Goal: Navigation & Orientation: Find specific page/section

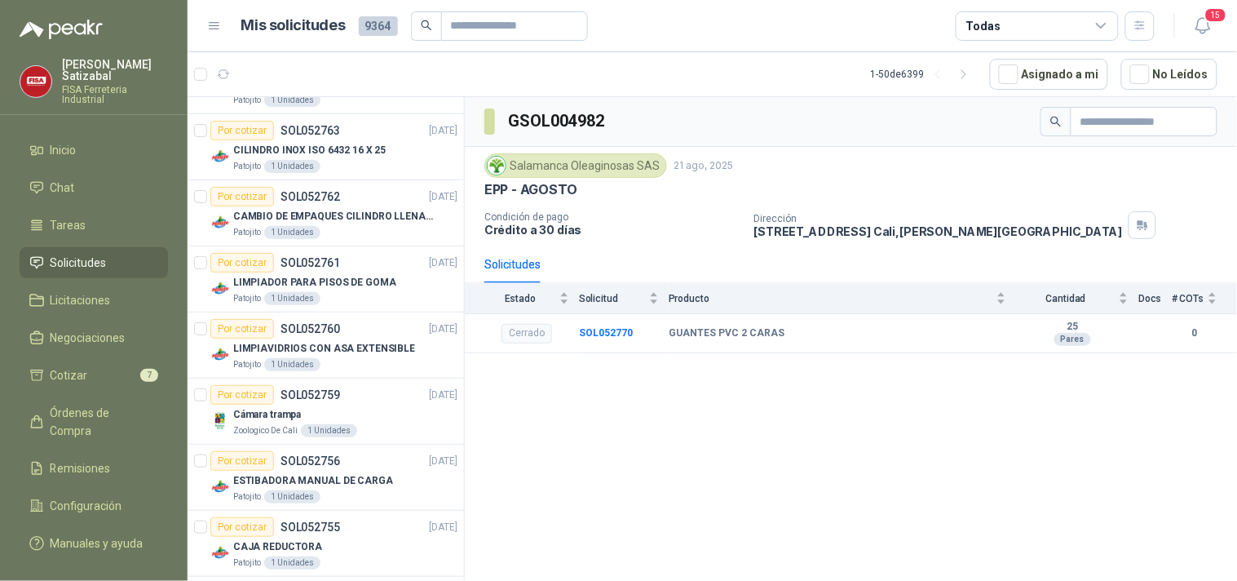
scroll to position [851, 0]
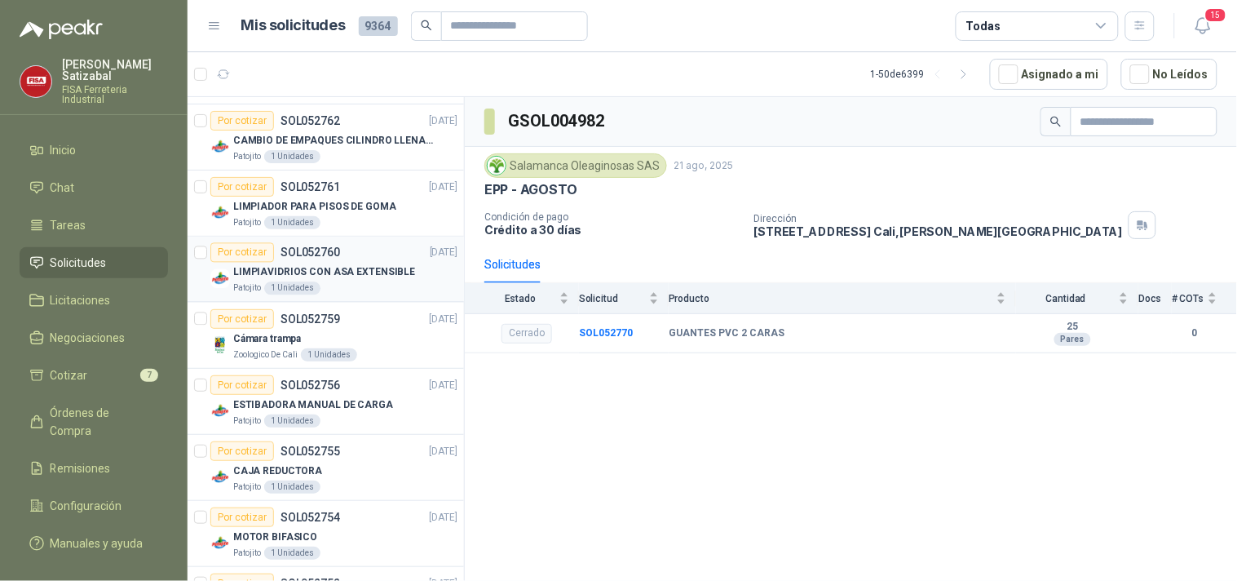
click at [256, 275] on p "LIMPIAVIDRIOS CON ASA EXTENSIBLE" at bounding box center [324, 272] width 182 height 15
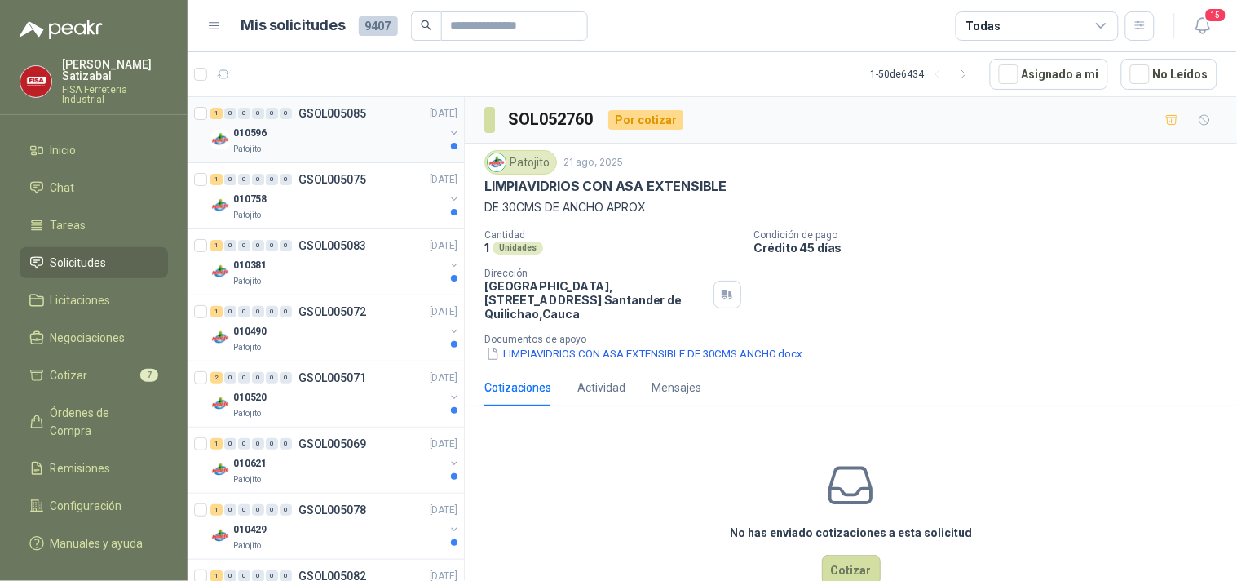
click at [312, 143] on div "Patojito" at bounding box center [338, 149] width 211 height 13
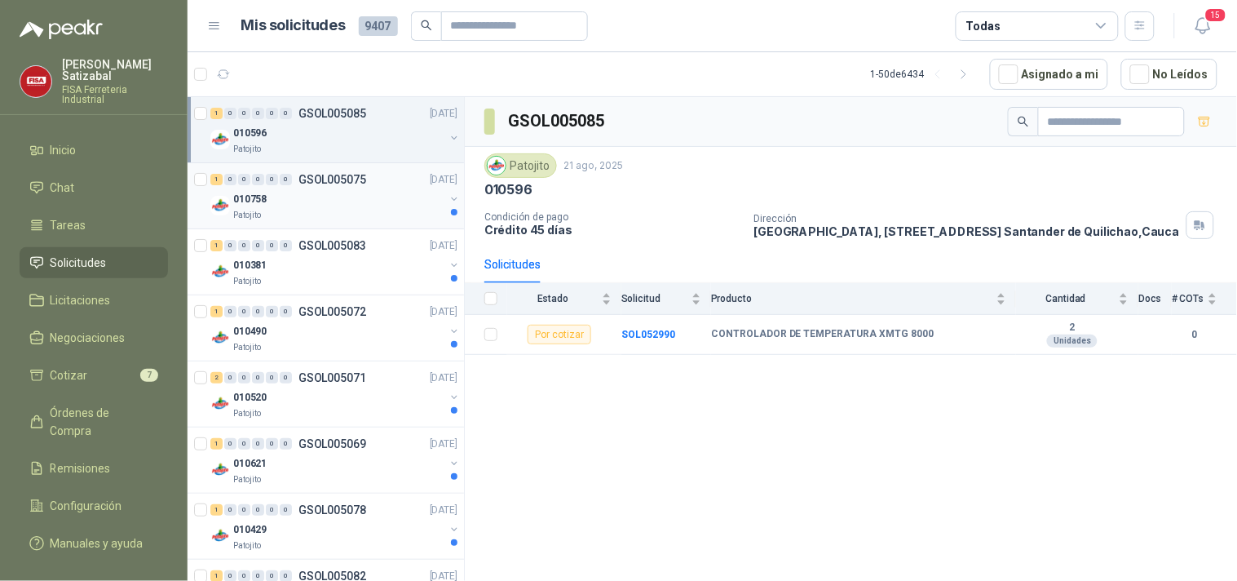
click at [316, 204] on div "010758" at bounding box center [338, 199] width 211 height 20
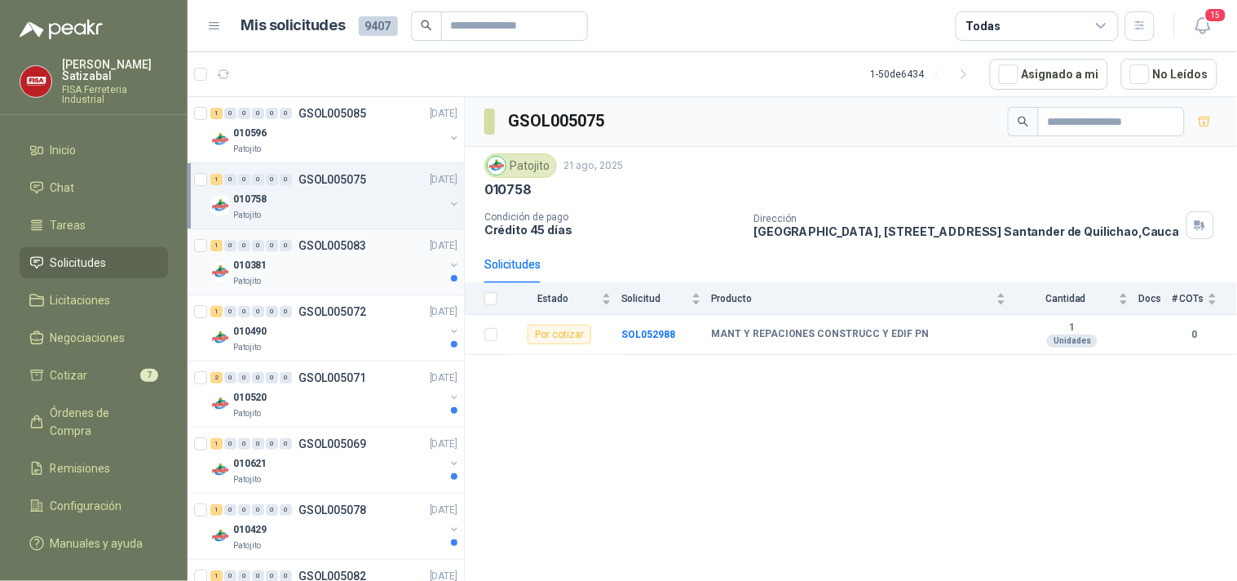
click at [329, 255] on div "010381" at bounding box center [338, 265] width 211 height 20
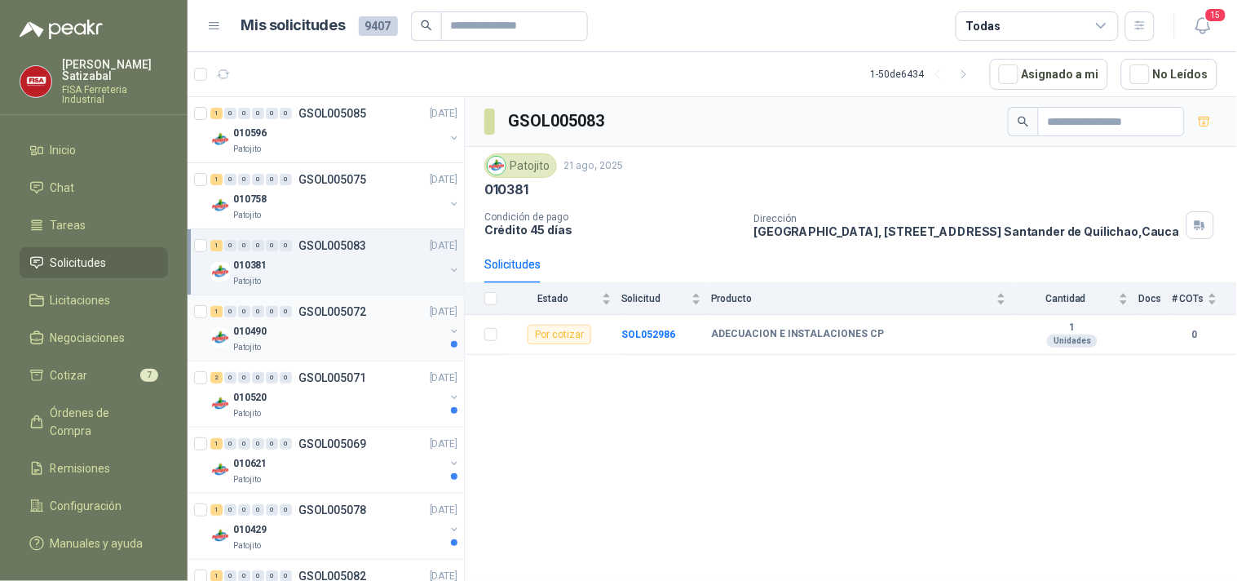
click at [336, 312] on p "GSOL005072" at bounding box center [332, 311] width 68 height 11
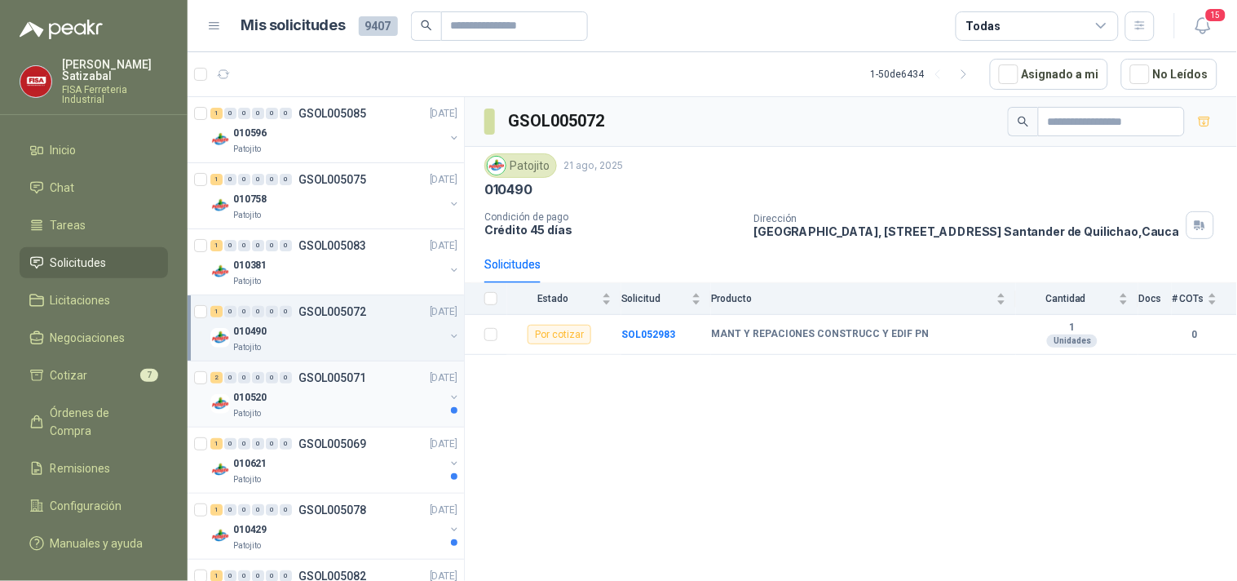
click at [361, 380] on p "GSOL005071" at bounding box center [332, 377] width 68 height 11
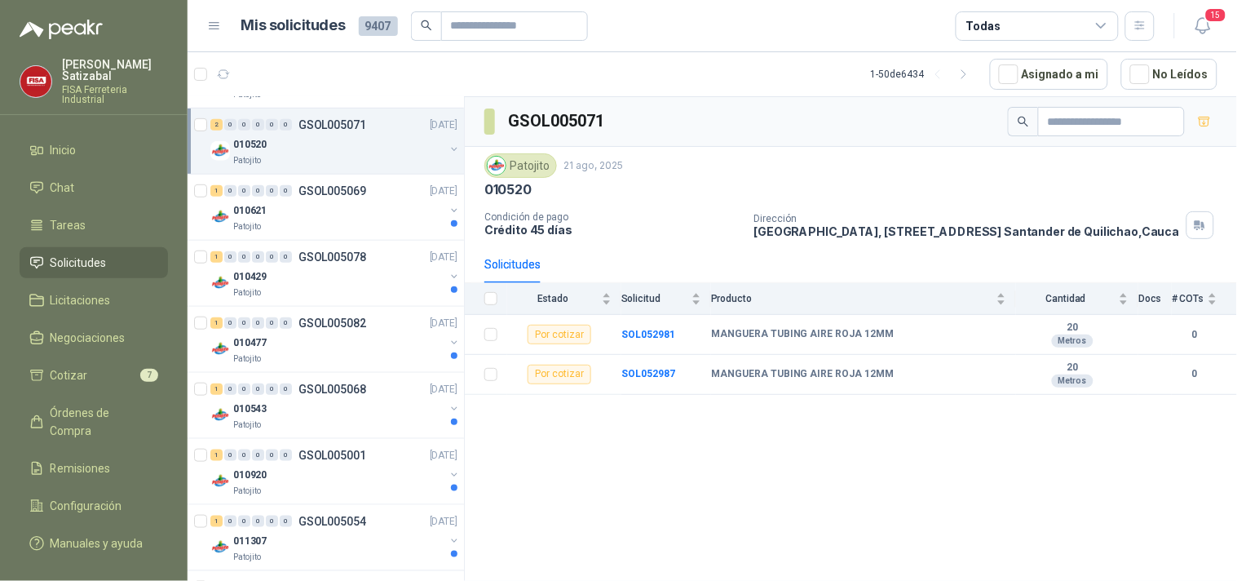
scroll to position [271, 0]
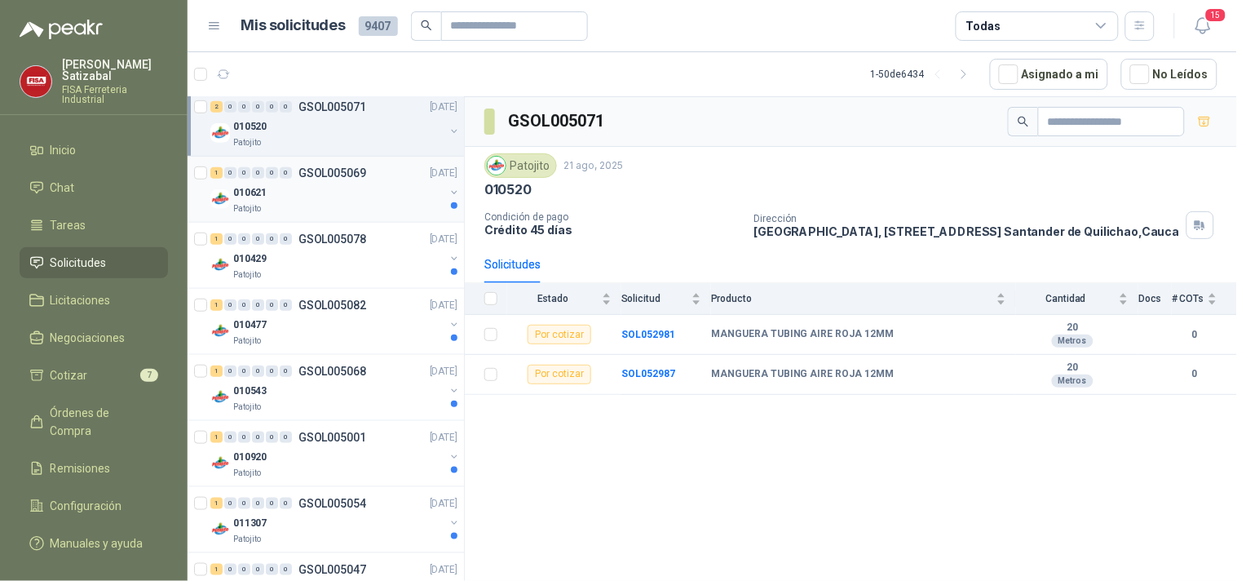
click at [384, 179] on div "1 0 0 0 0 0 GSOL005069 [DATE]" at bounding box center [335, 173] width 250 height 20
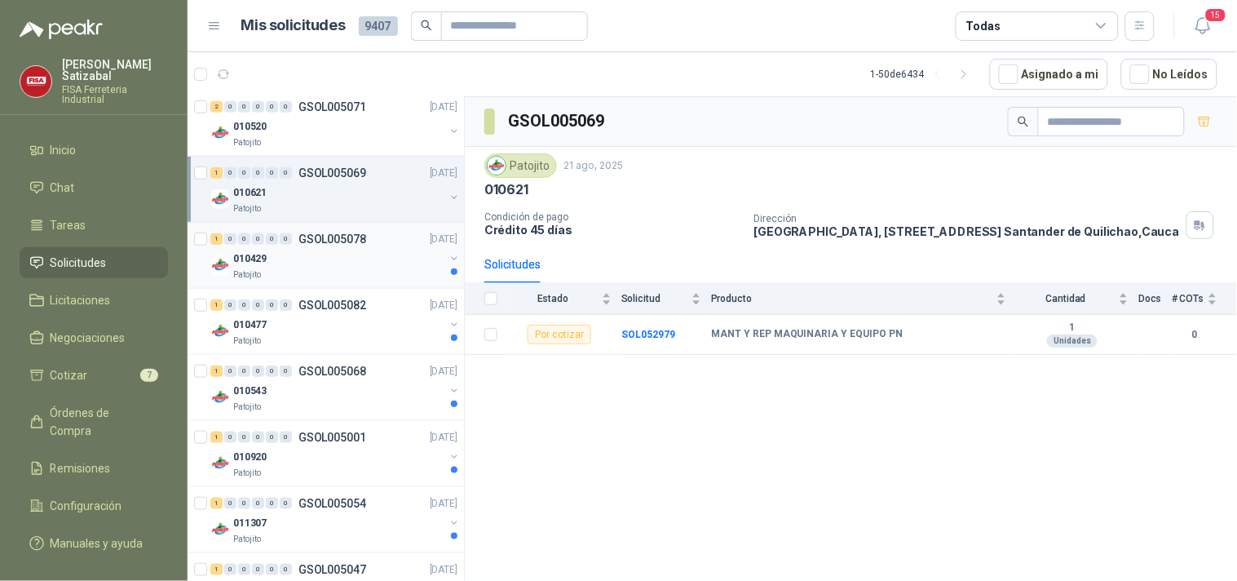
click at [391, 250] on div "010429" at bounding box center [338, 259] width 211 height 20
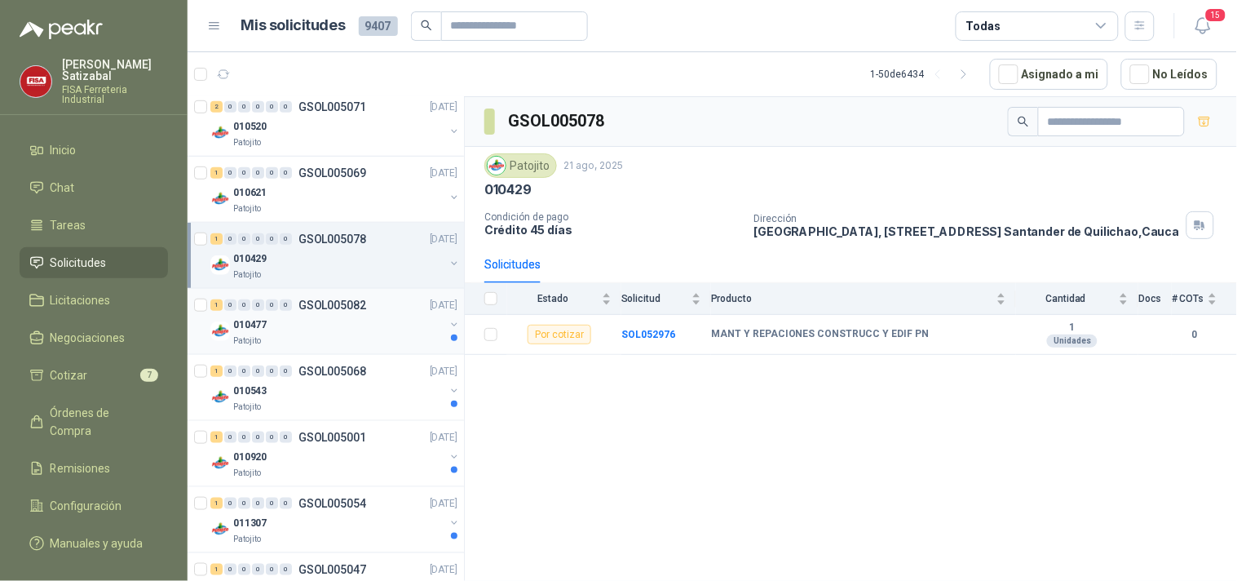
click at [352, 321] on div "010477" at bounding box center [338, 325] width 211 height 20
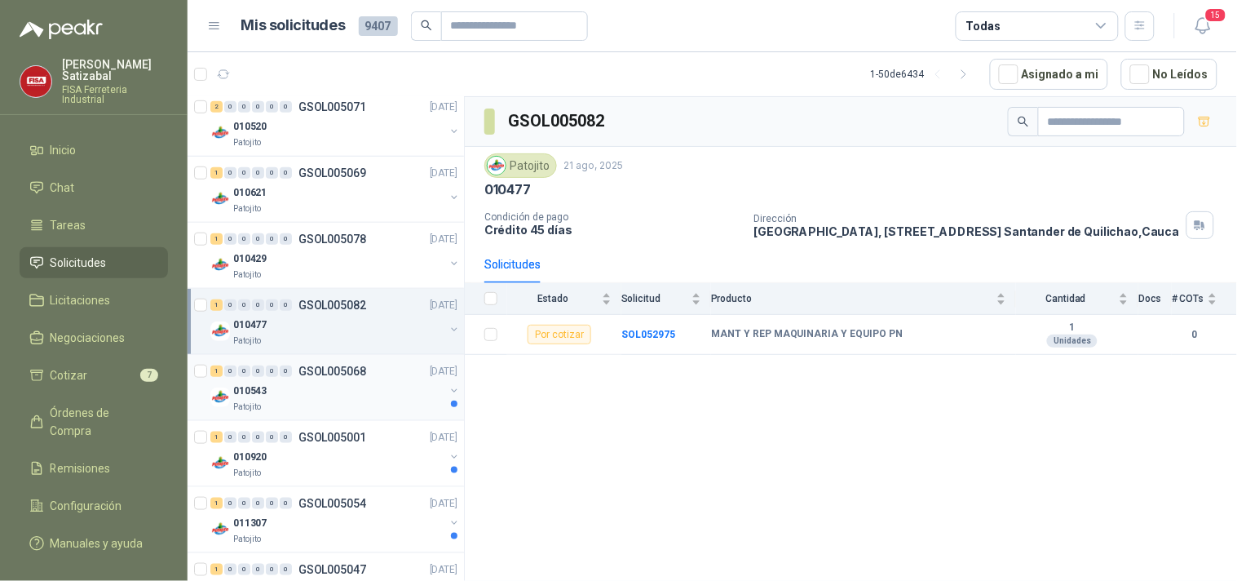
click at [328, 393] on div "010543" at bounding box center [338, 391] width 211 height 20
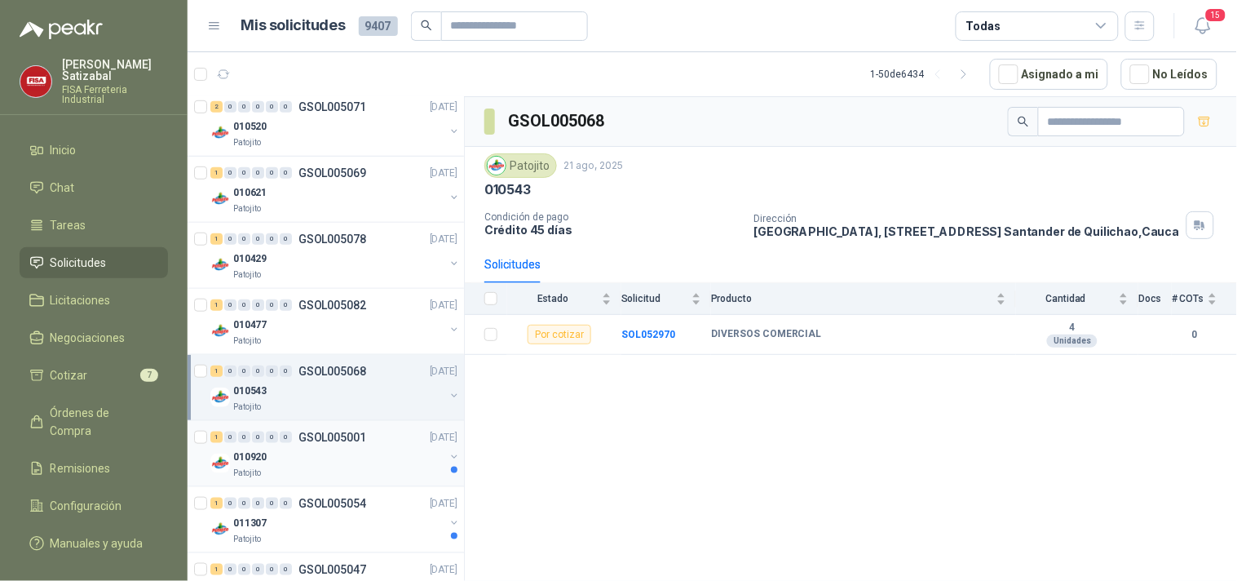
click at [341, 442] on p "GSOL005001" at bounding box center [332, 436] width 68 height 11
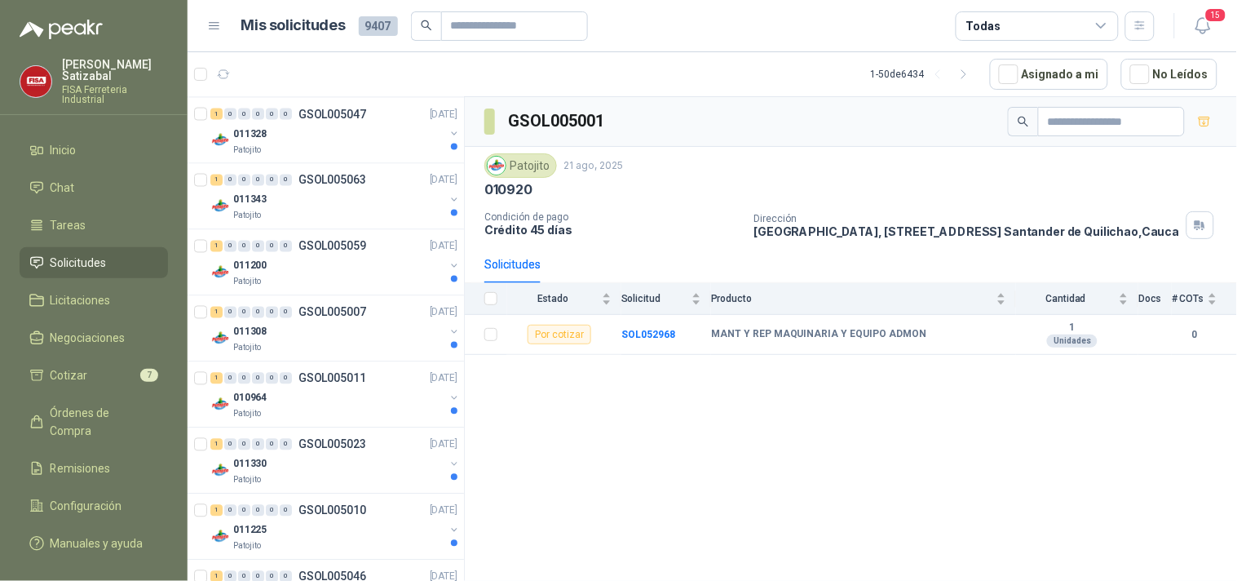
scroll to position [718, 0]
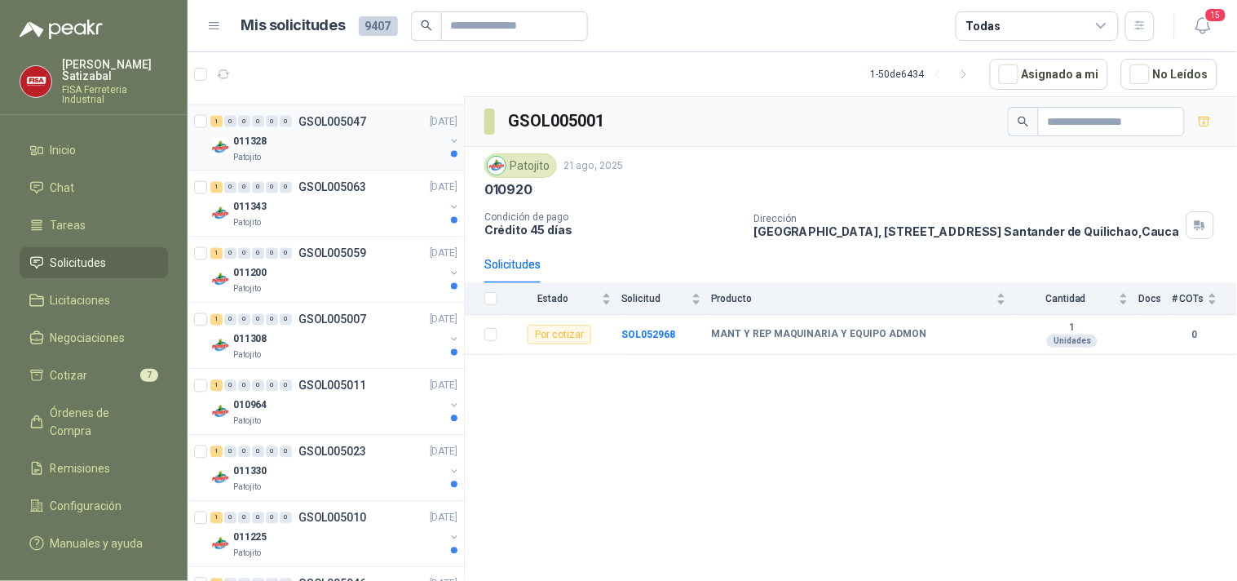
click at [409, 144] on div "011328" at bounding box center [338, 141] width 211 height 20
click at [378, 201] on div "011343" at bounding box center [338, 207] width 211 height 20
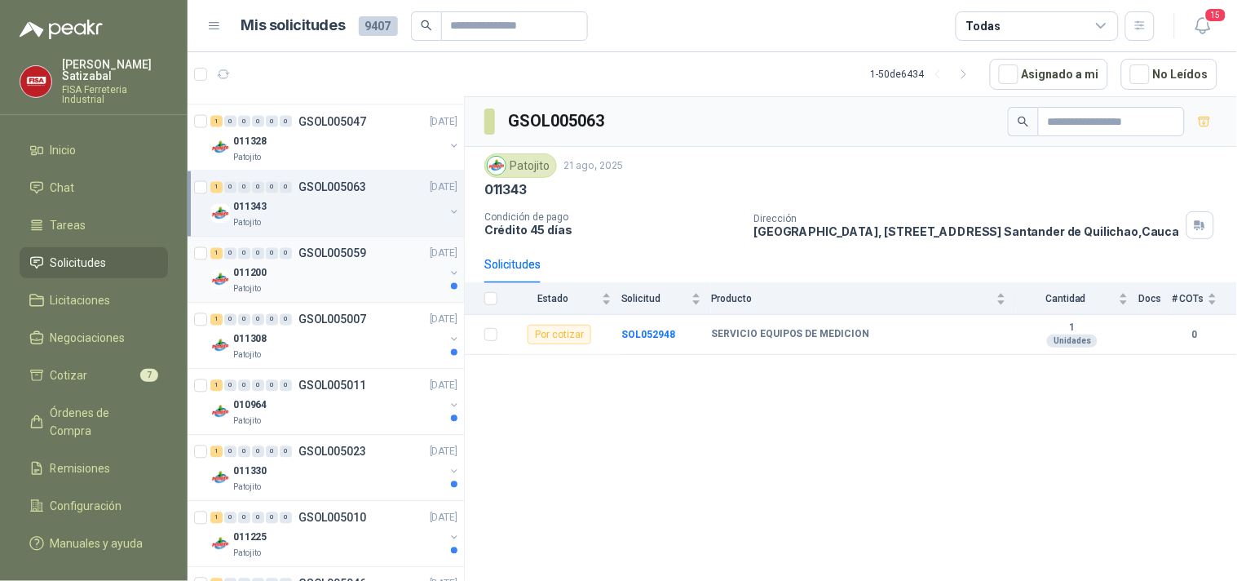
click at [360, 294] on div "Patojito" at bounding box center [338, 289] width 211 height 13
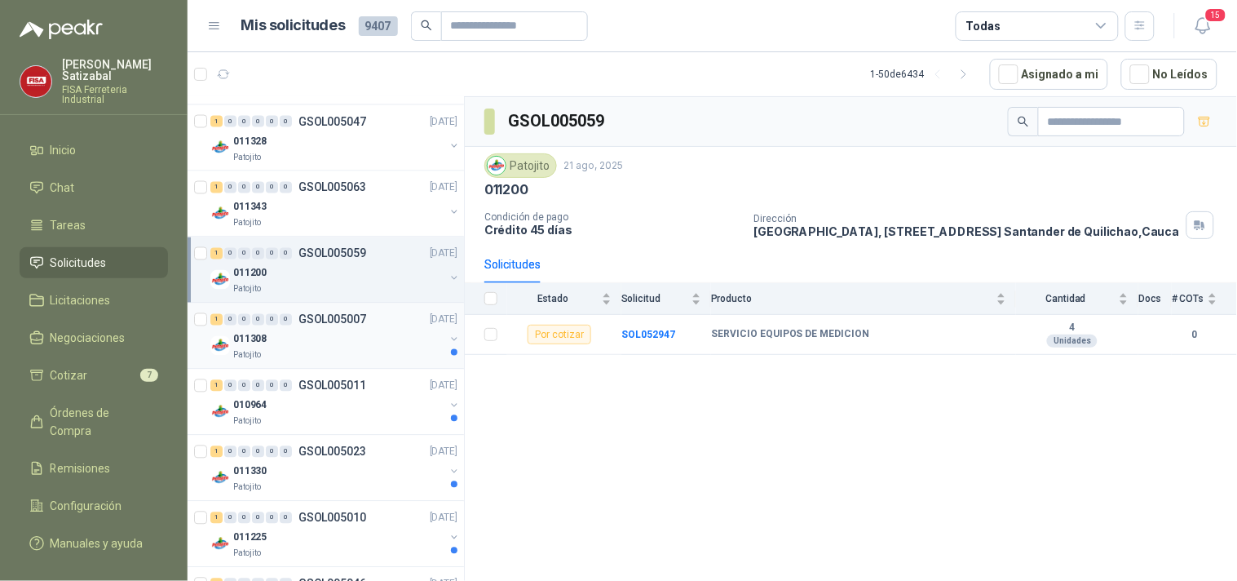
click at [351, 349] on div "Patojito" at bounding box center [338, 355] width 211 height 13
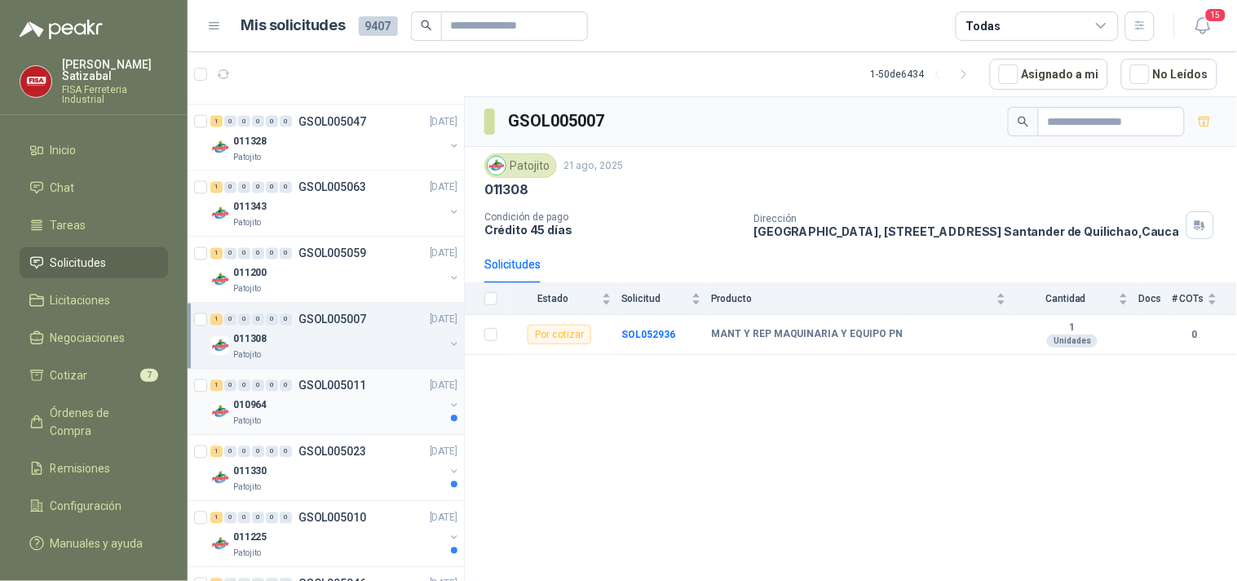
click at [338, 398] on div "010964" at bounding box center [338, 405] width 211 height 20
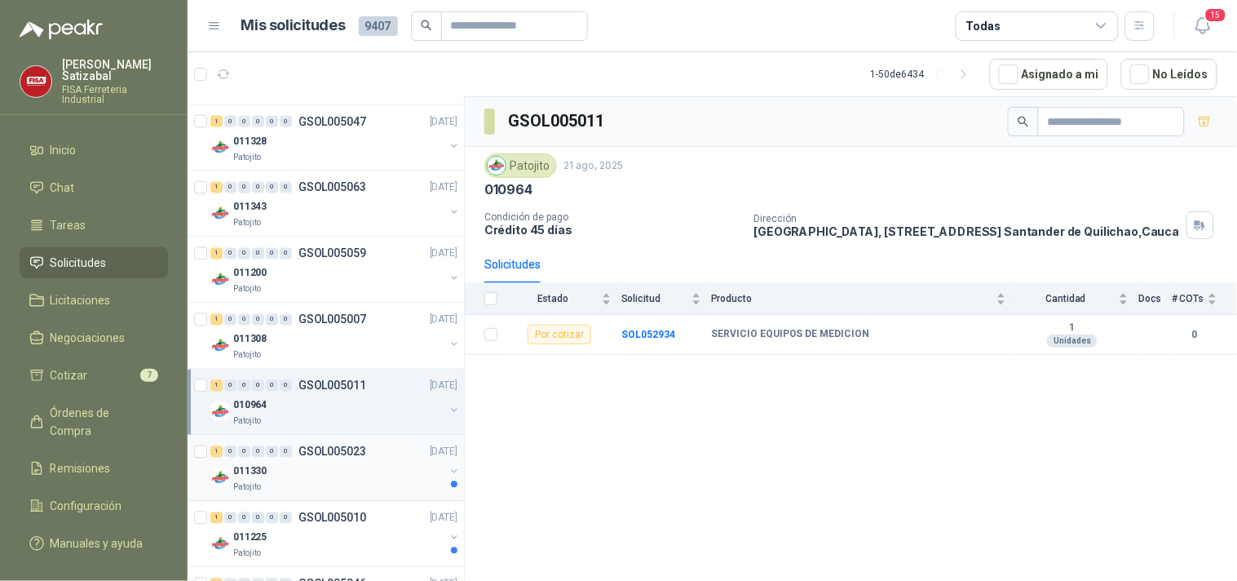
click at [329, 463] on div "011330" at bounding box center [338, 472] width 211 height 20
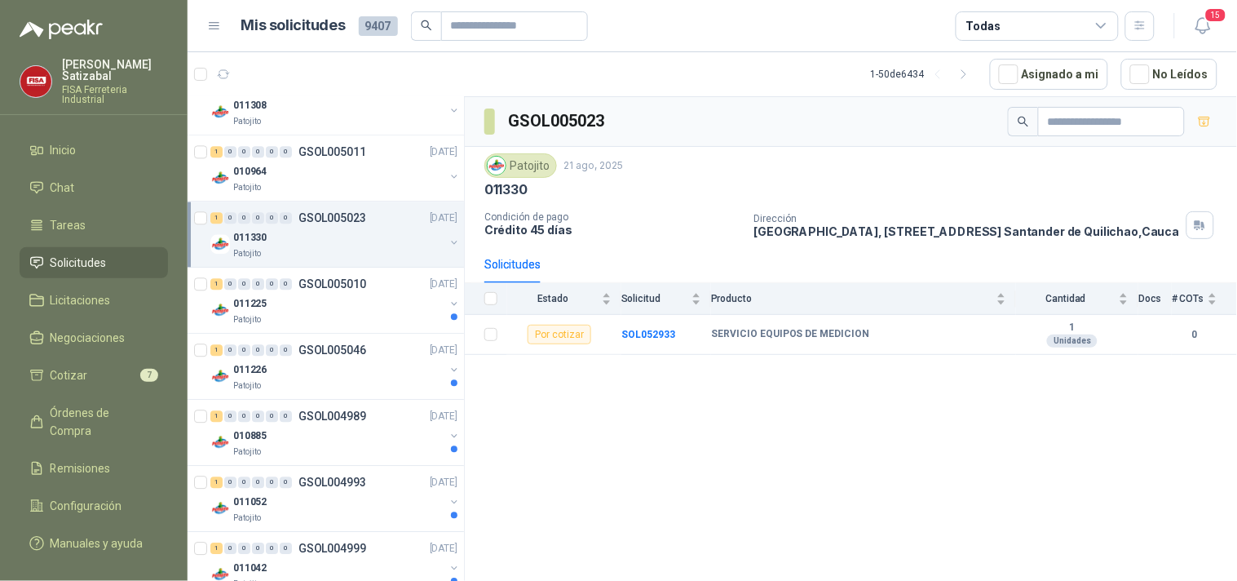
scroll to position [1111, 0]
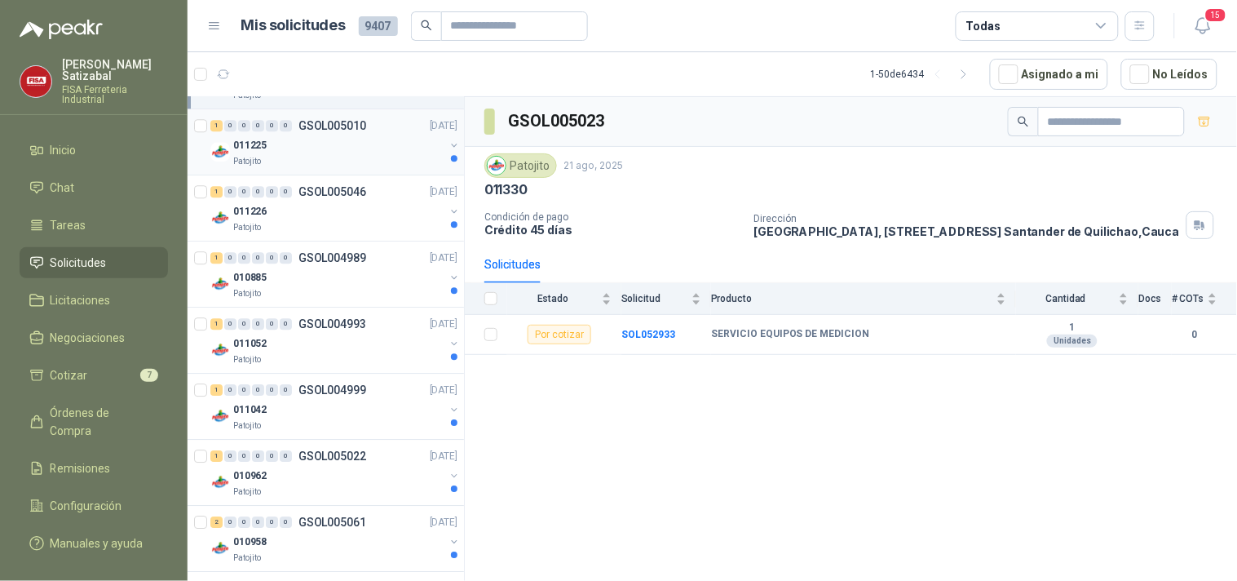
click at [429, 148] on div "011225" at bounding box center [338, 145] width 211 height 20
click at [387, 217] on div "011226" at bounding box center [338, 211] width 211 height 20
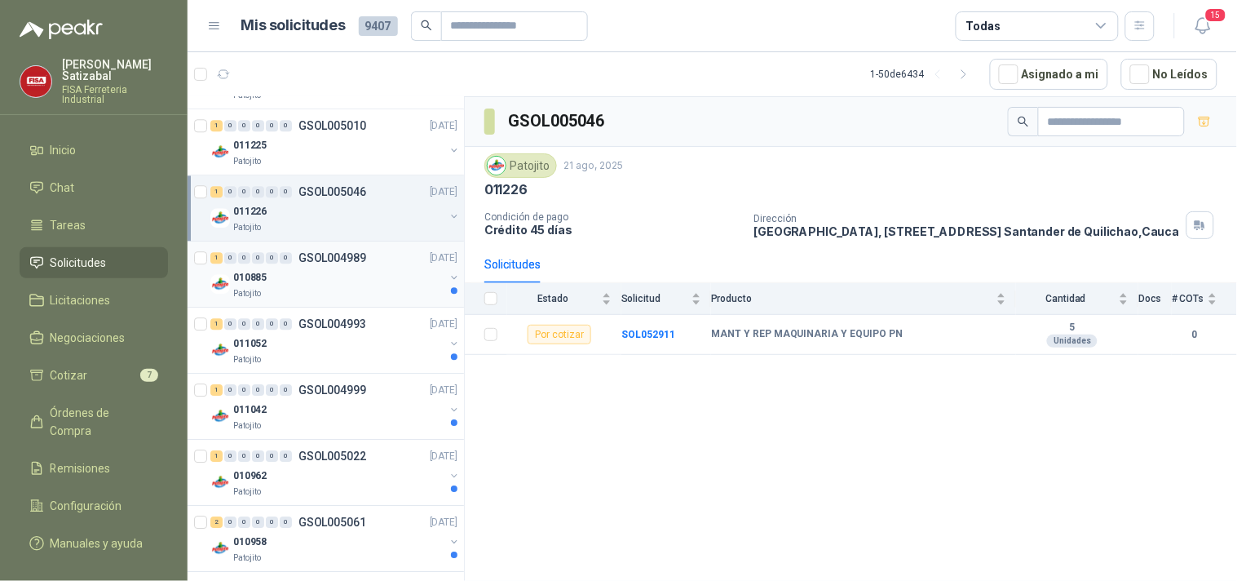
click at [352, 270] on div "010885" at bounding box center [338, 277] width 211 height 20
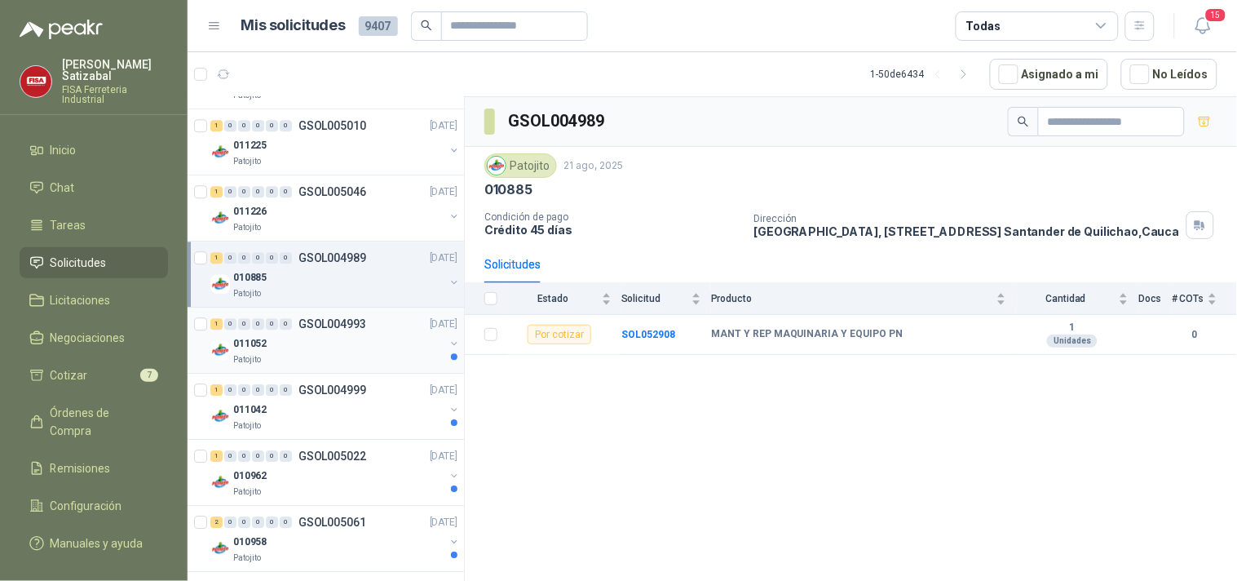
click at [294, 356] on div "Patojito" at bounding box center [338, 359] width 211 height 13
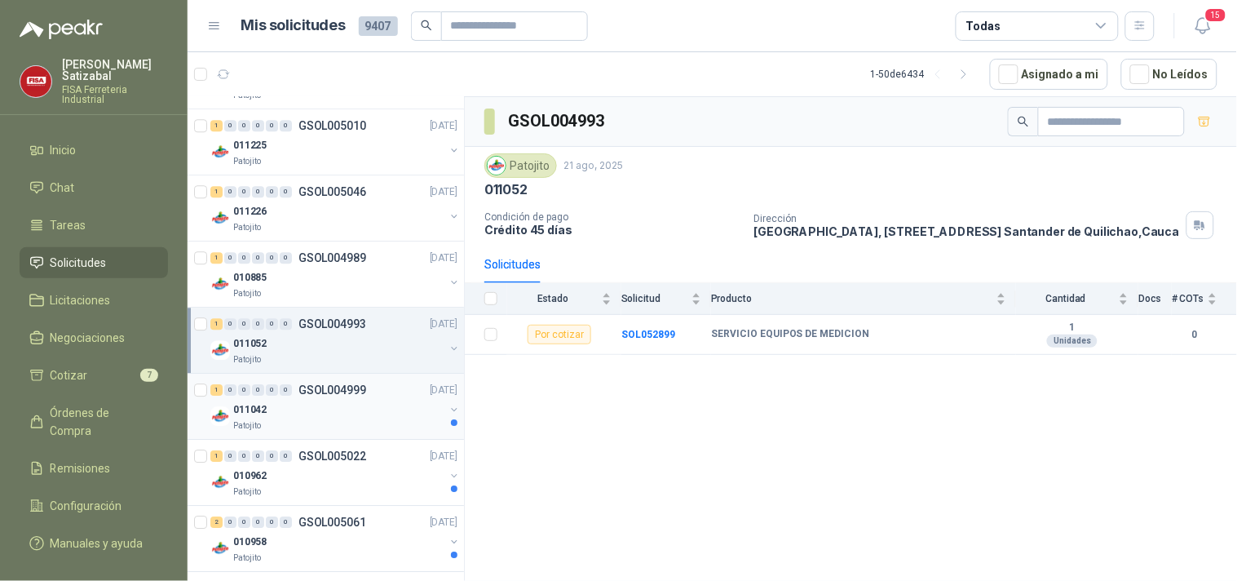
click at [336, 422] on div "Patojito" at bounding box center [338, 425] width 211 height 13
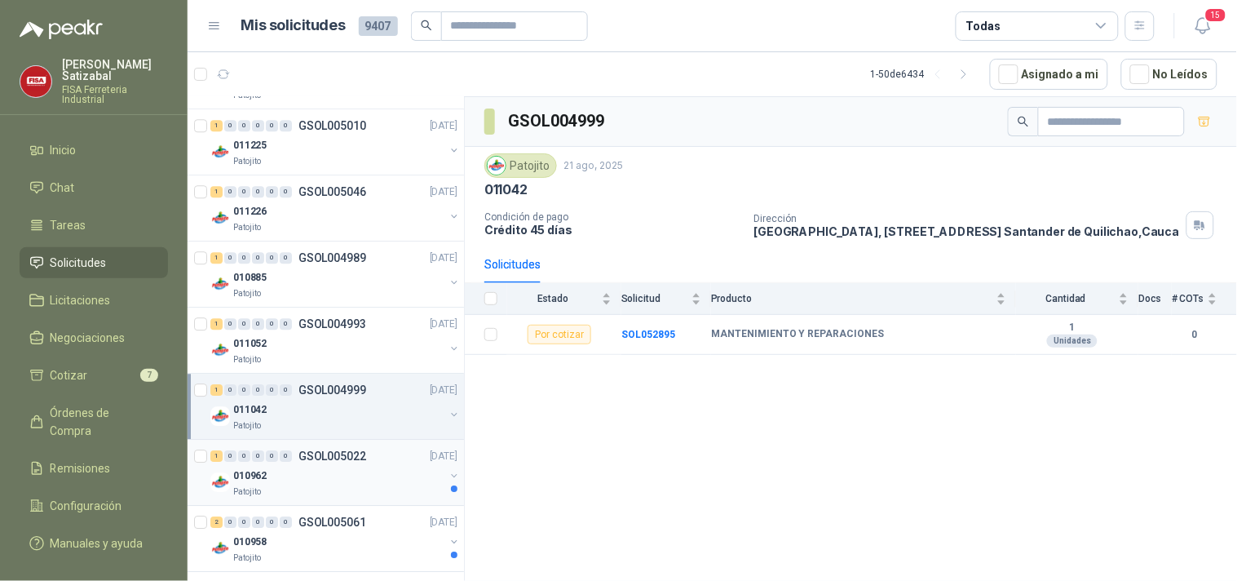
click at [381, 474] on div "010962" at bounding box center [338, 476] width 211 height 20
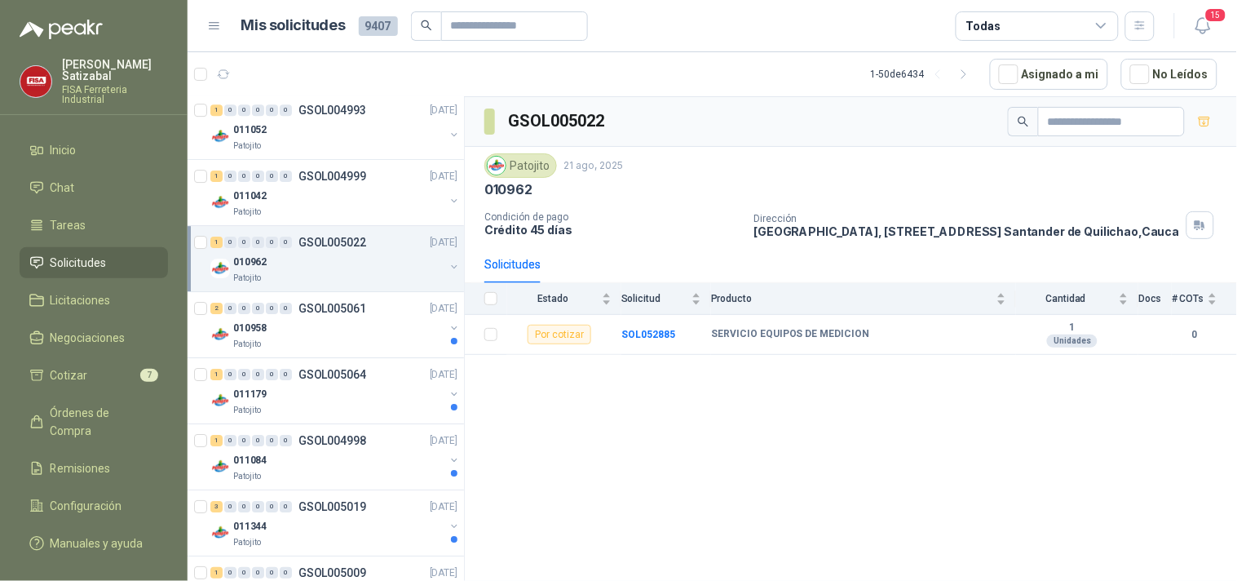
scroll to position [1425, 0]
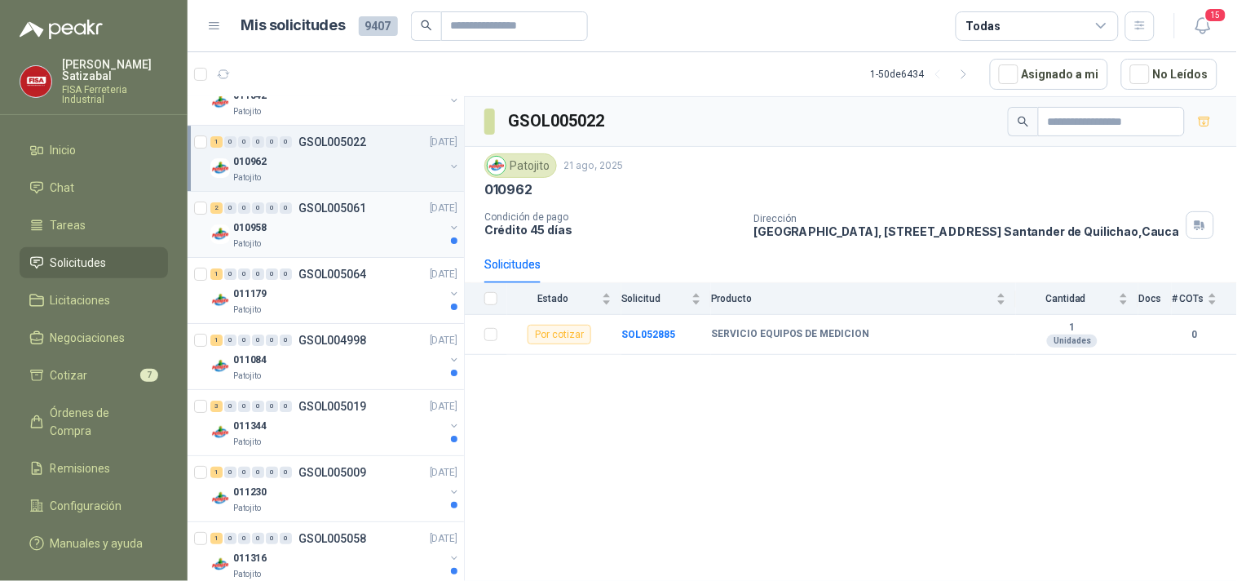
click at [398, 243] on div "Patojito" at bounding box center [338, 243] width 211 height 13
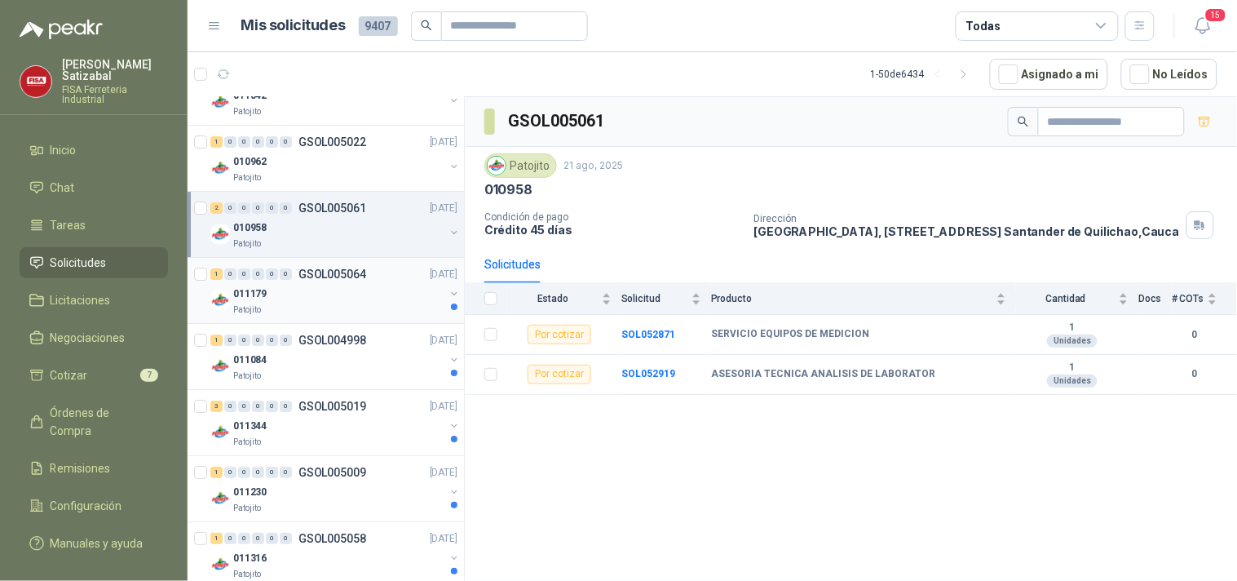
click at [369, 303] on div "Patojito" at bounding box center [338, 309] width 211 height 13
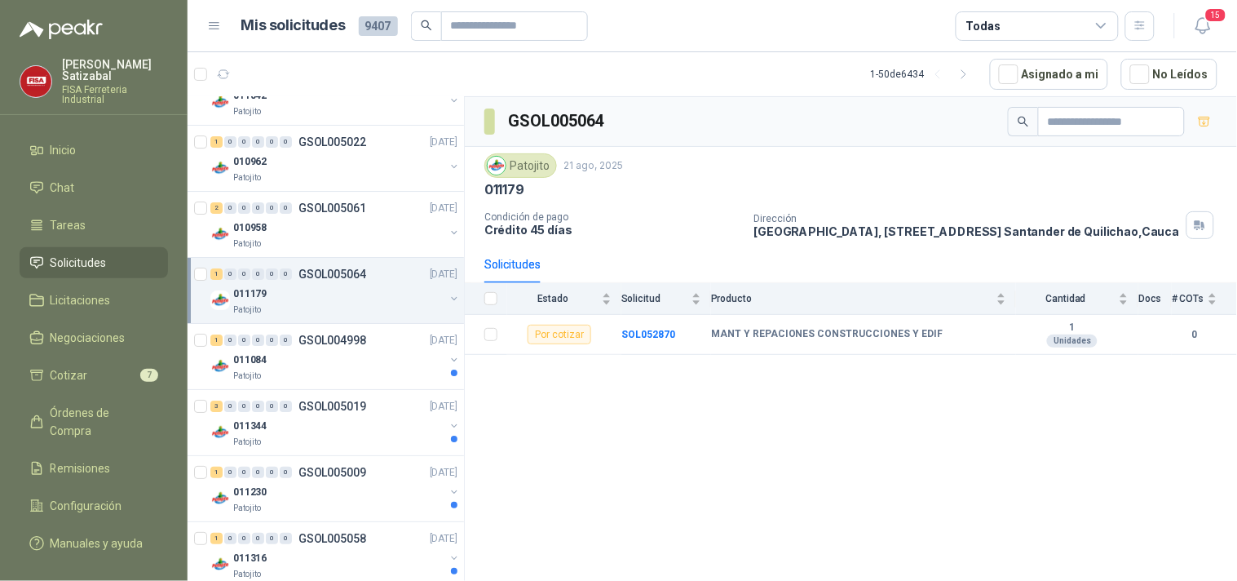
click at [360, 294] on div "011179" at bounding box center [338, 294] width 211 height 20
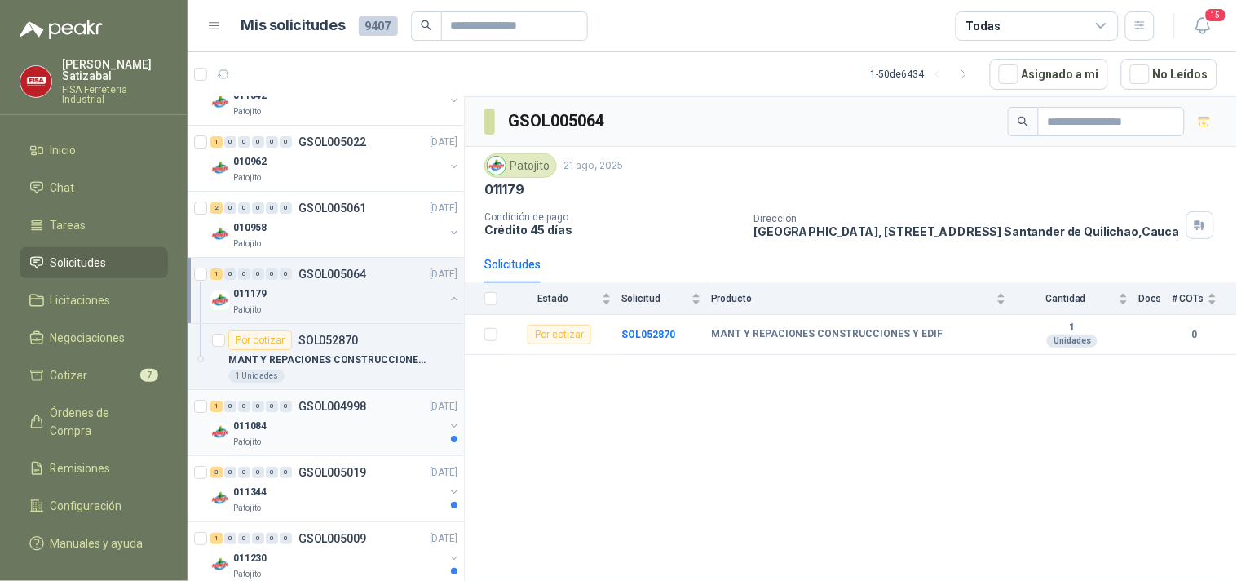
click at [326, 418] on div "011084" at bounding box center [338, 426] width 211 height 20
click at [341, 473] on p "GSOL005019" at bounding box center [332, 471] width 68 height 11
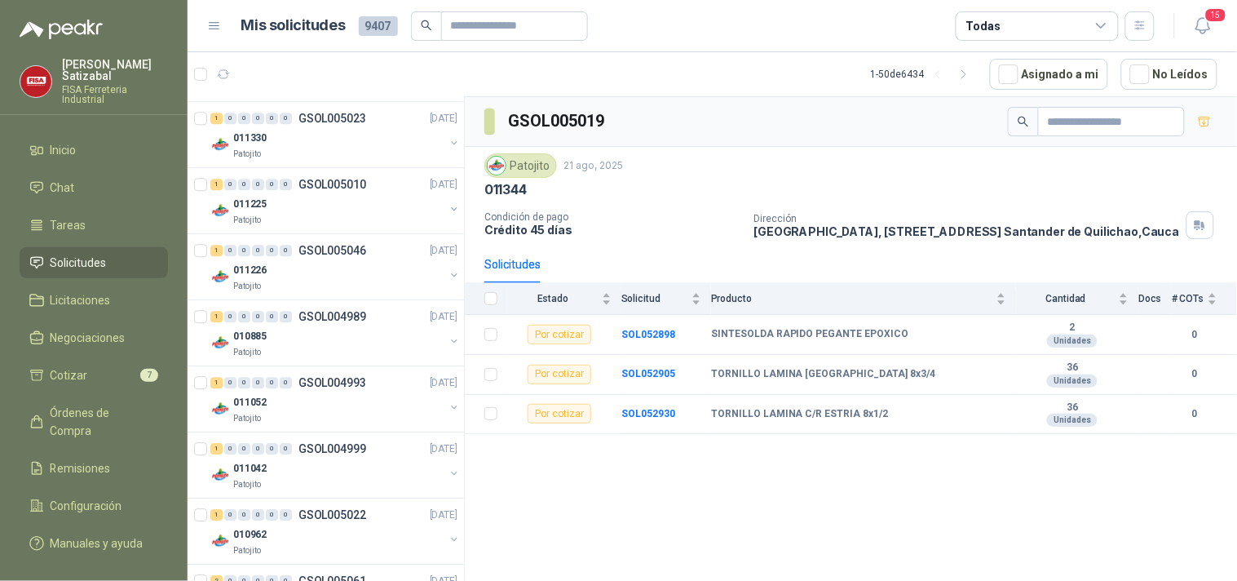
scroll to position [1050, 0]
click at [1213, 20] on span "15" at bounding box center [1215, 14] width 23 height 15
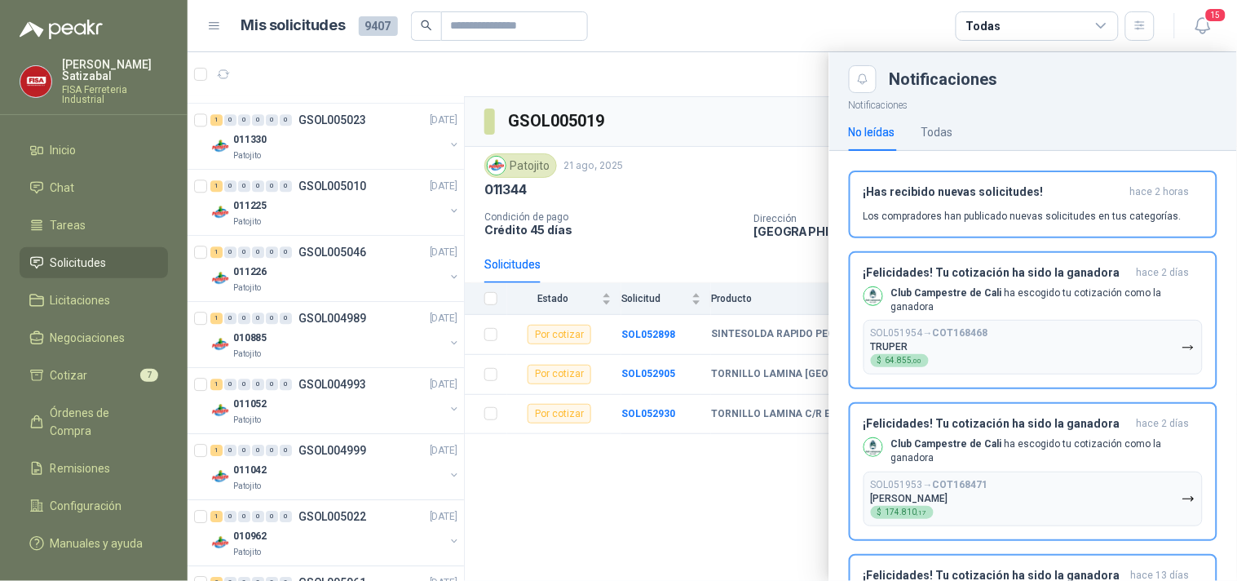
click at [700, 188] on div at bounding box center [712, 316] width 1049 height 528
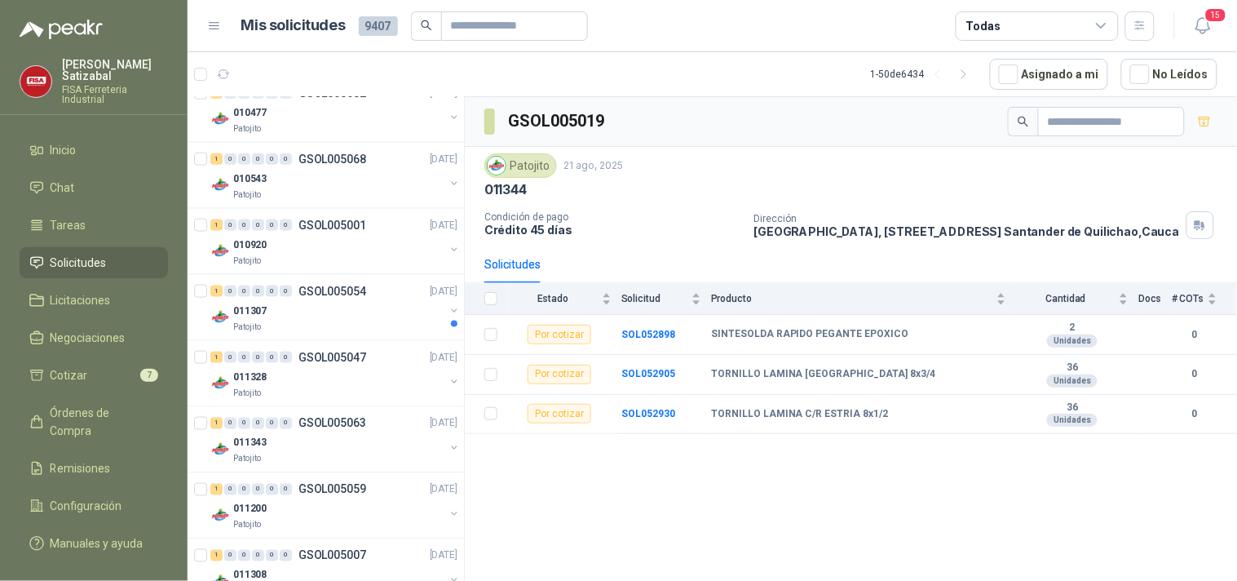
scroll to position [0, 0]
